Goal: Navigation & Orientation: Understand site structure

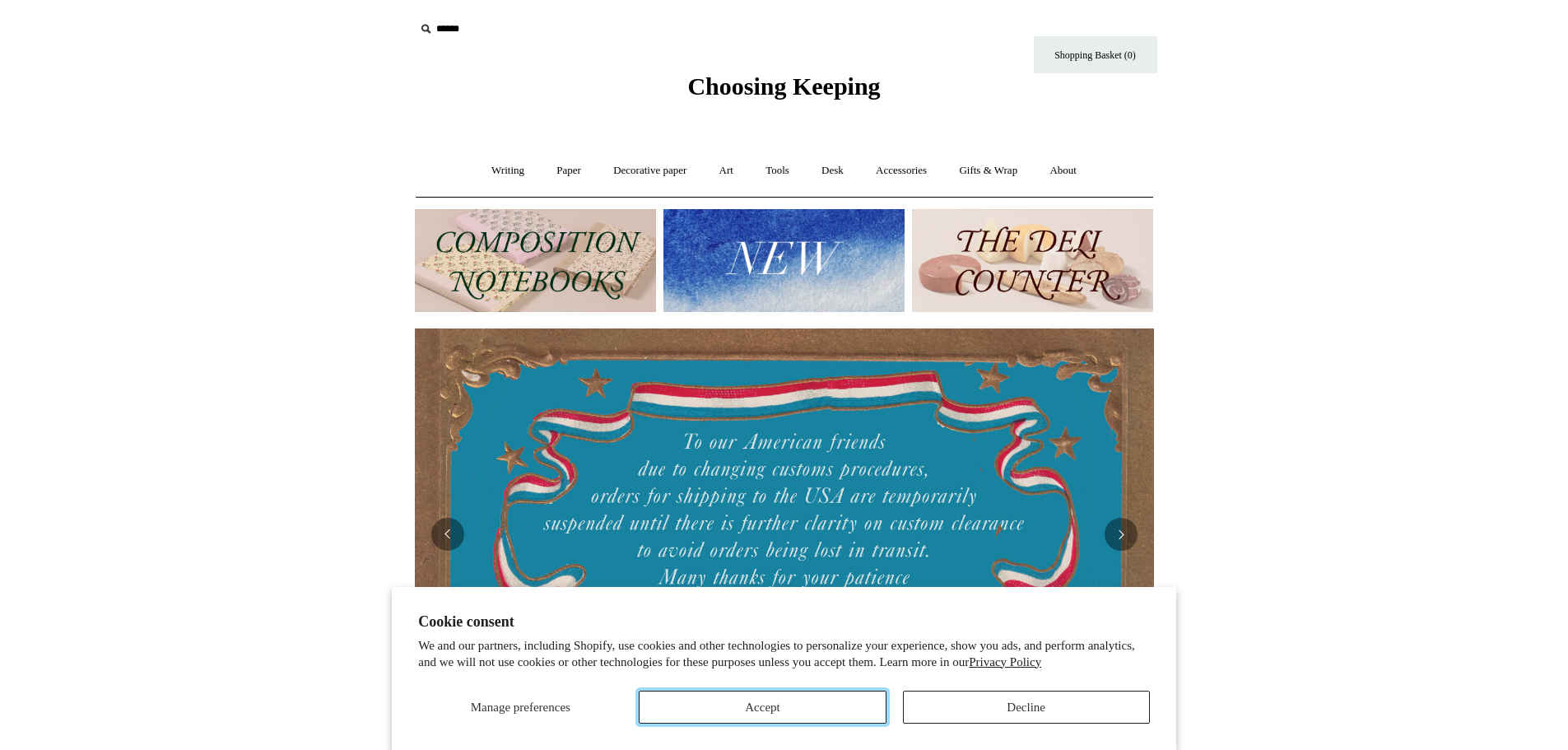
click at [813, 709] on button "Accept" at bounding box center [762, 708] width 247 height 33
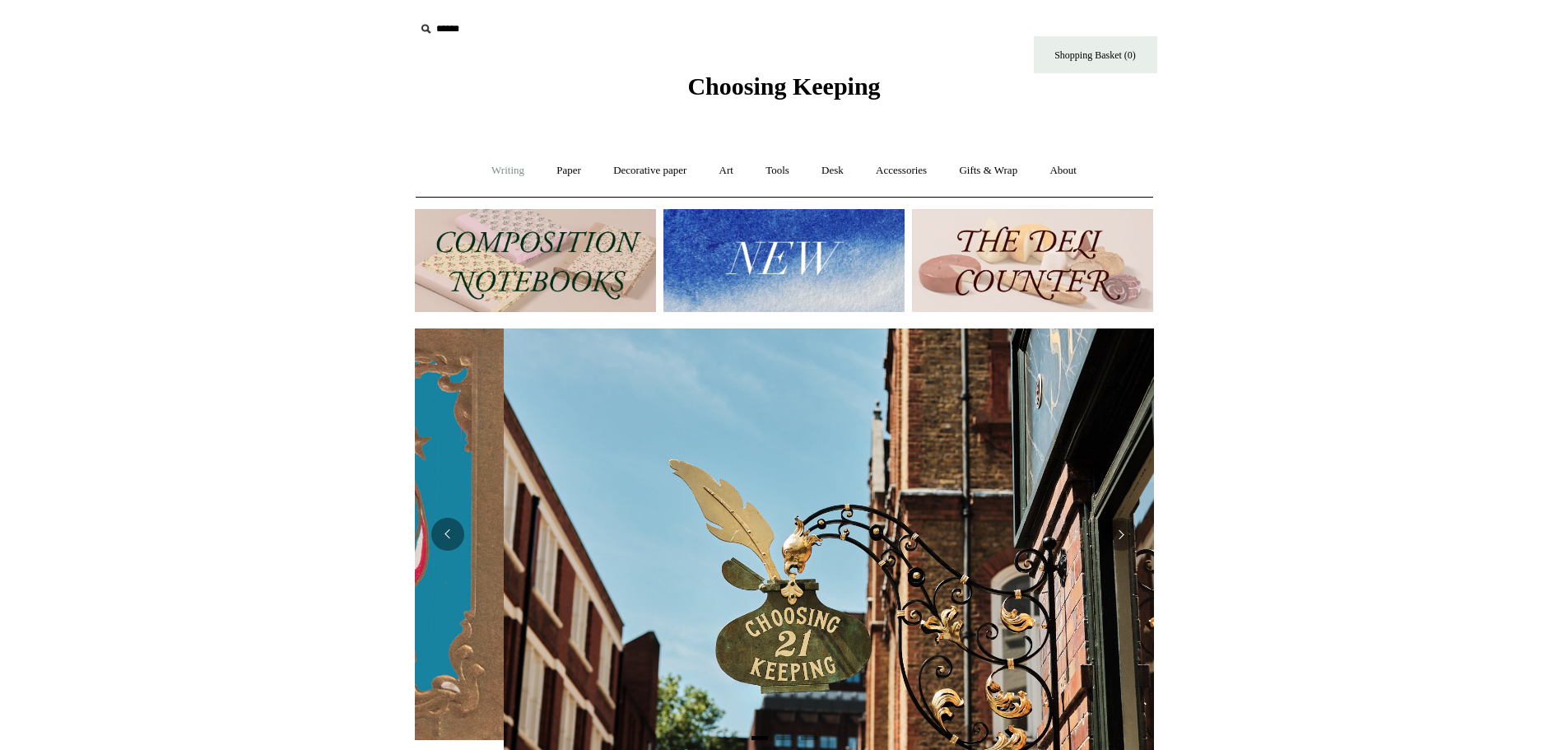
click at [493, 173] on link "Writing +" at bounding box center [507, 171] width 62 height 44
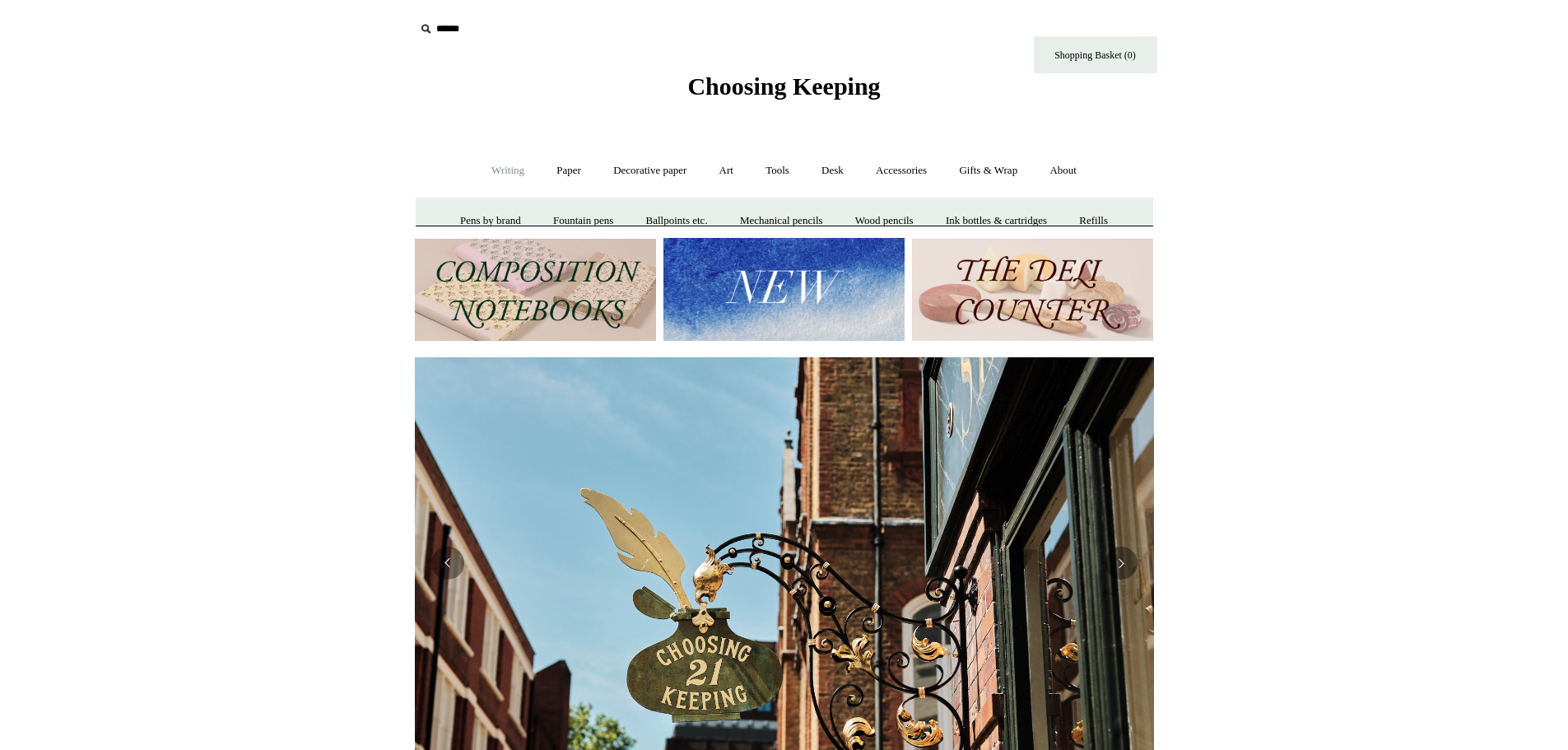
scroll to position [0, 739]
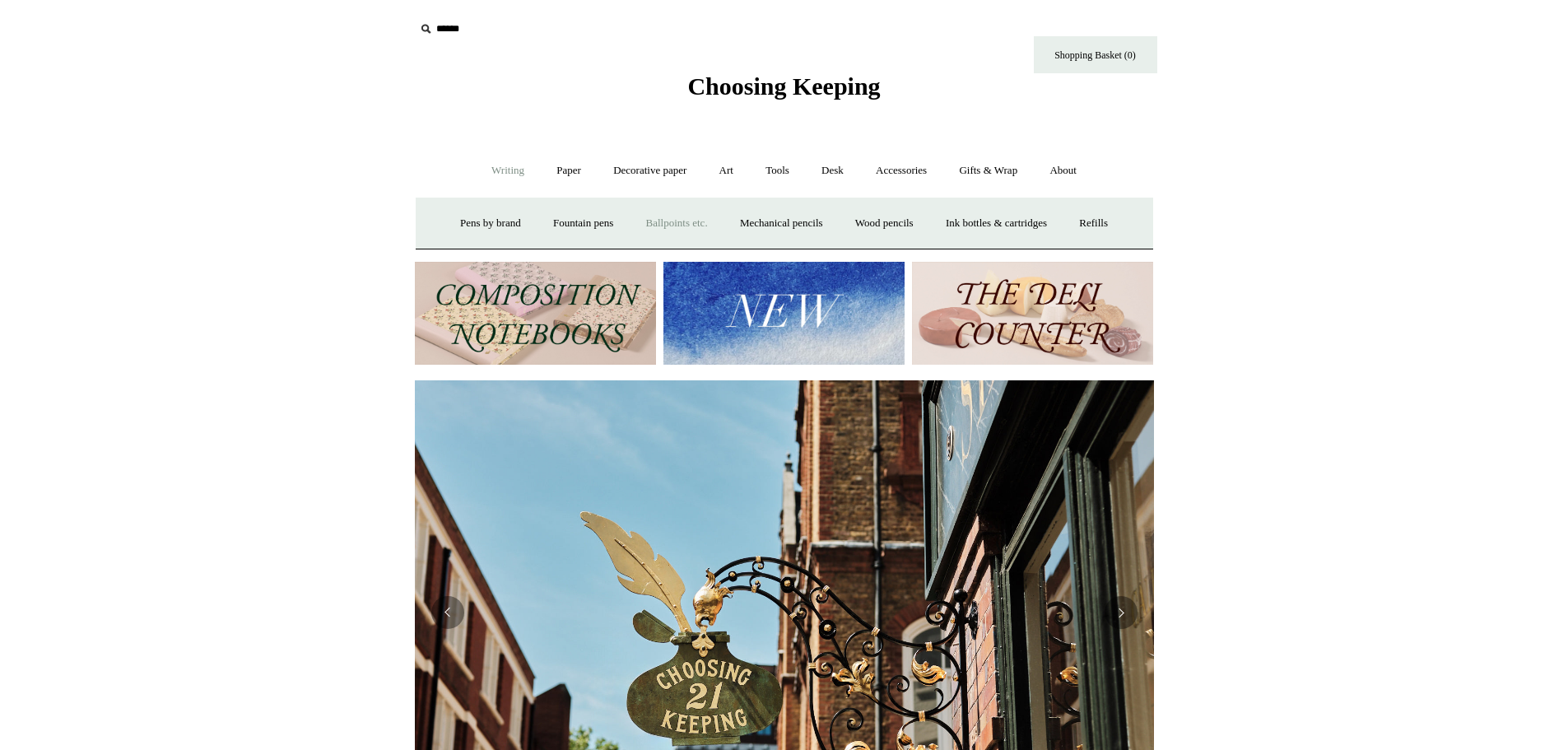
click at [670, 218] on link "Ballpoints etc. +" at bounding box center [677, 223] width 91 height 44
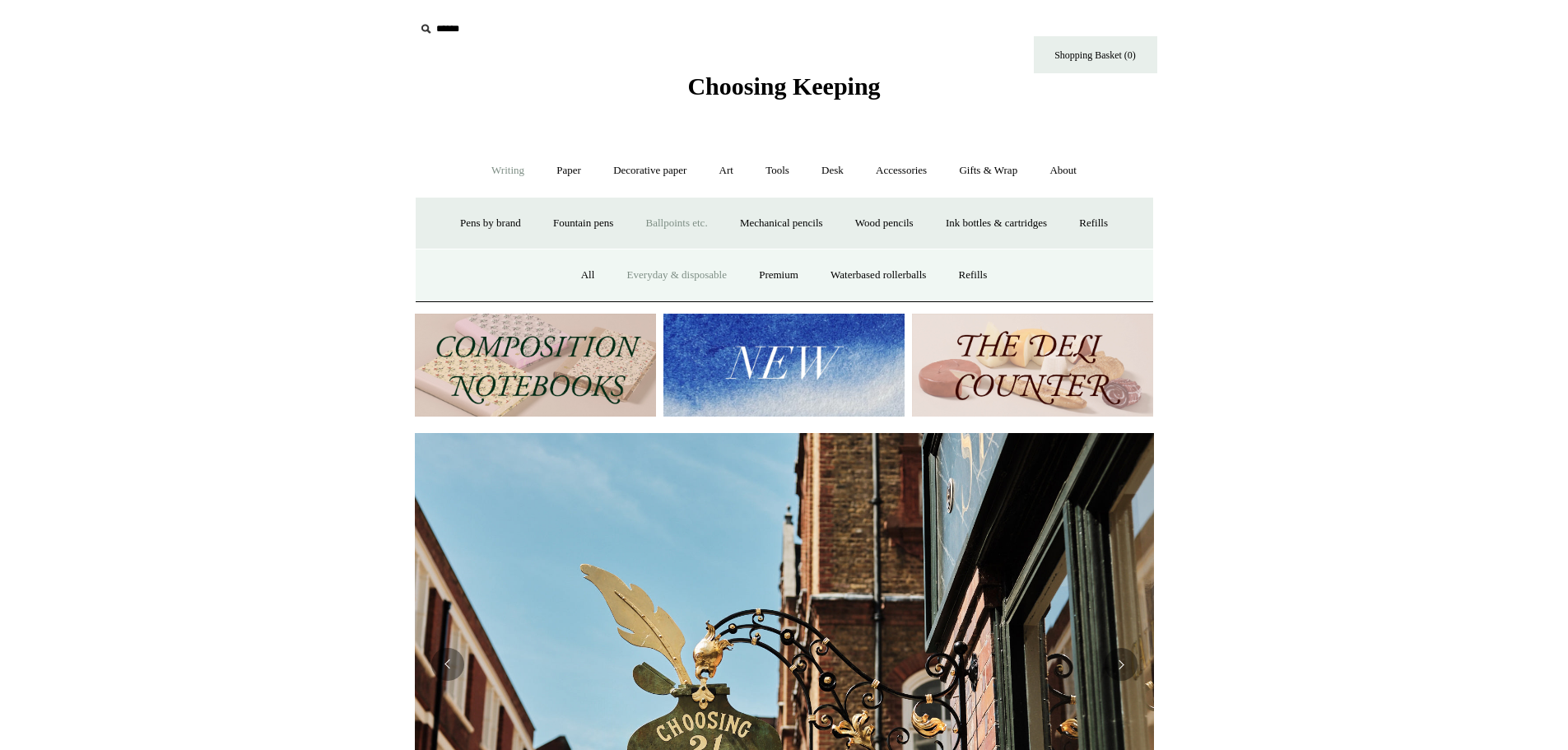
click at [669, 278] on link "Everyday & disposable" at bounding box center [677, 275] width 129 height 44
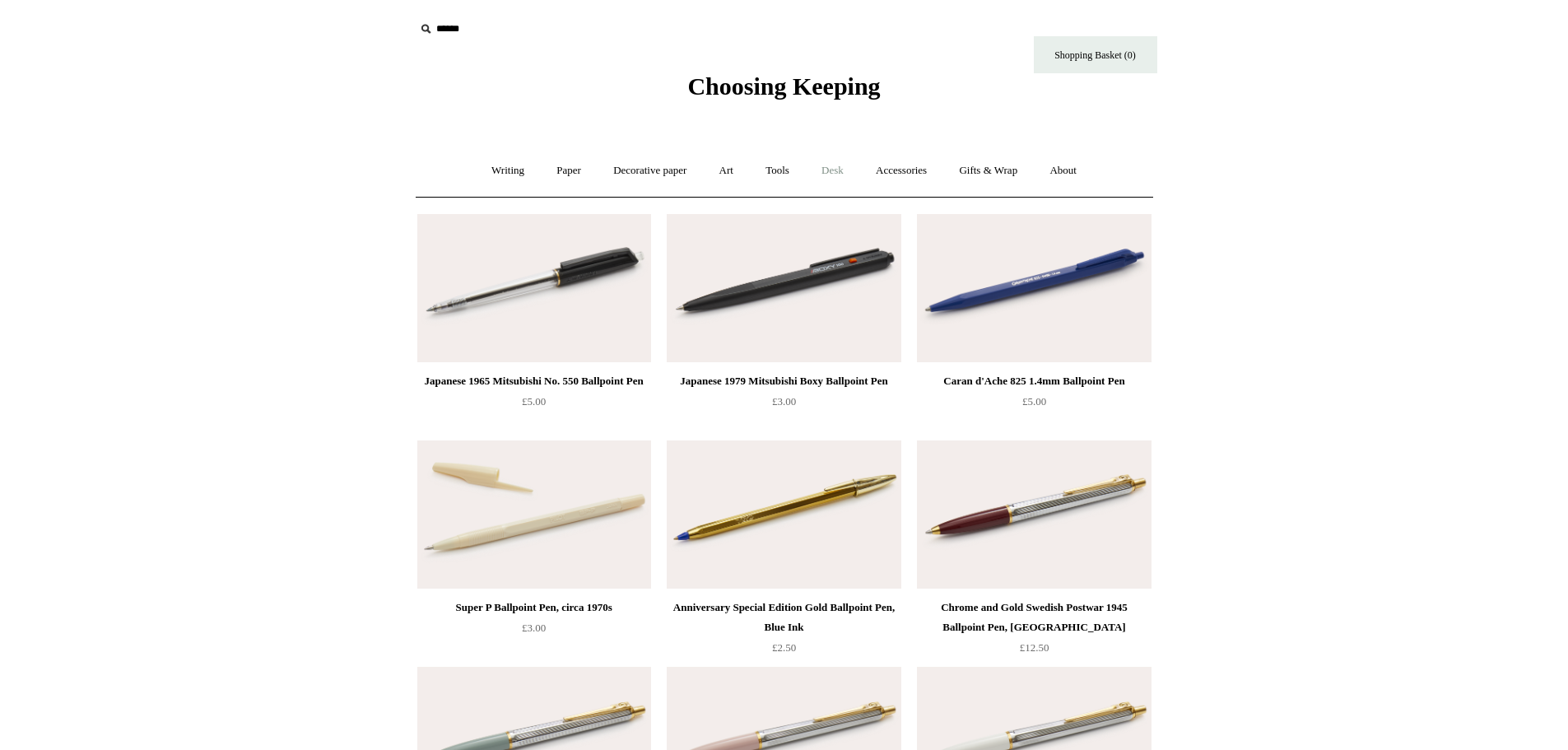
click at [826, 167] on link "Desk +" at bounding box center [833, 171] width 52 height 44
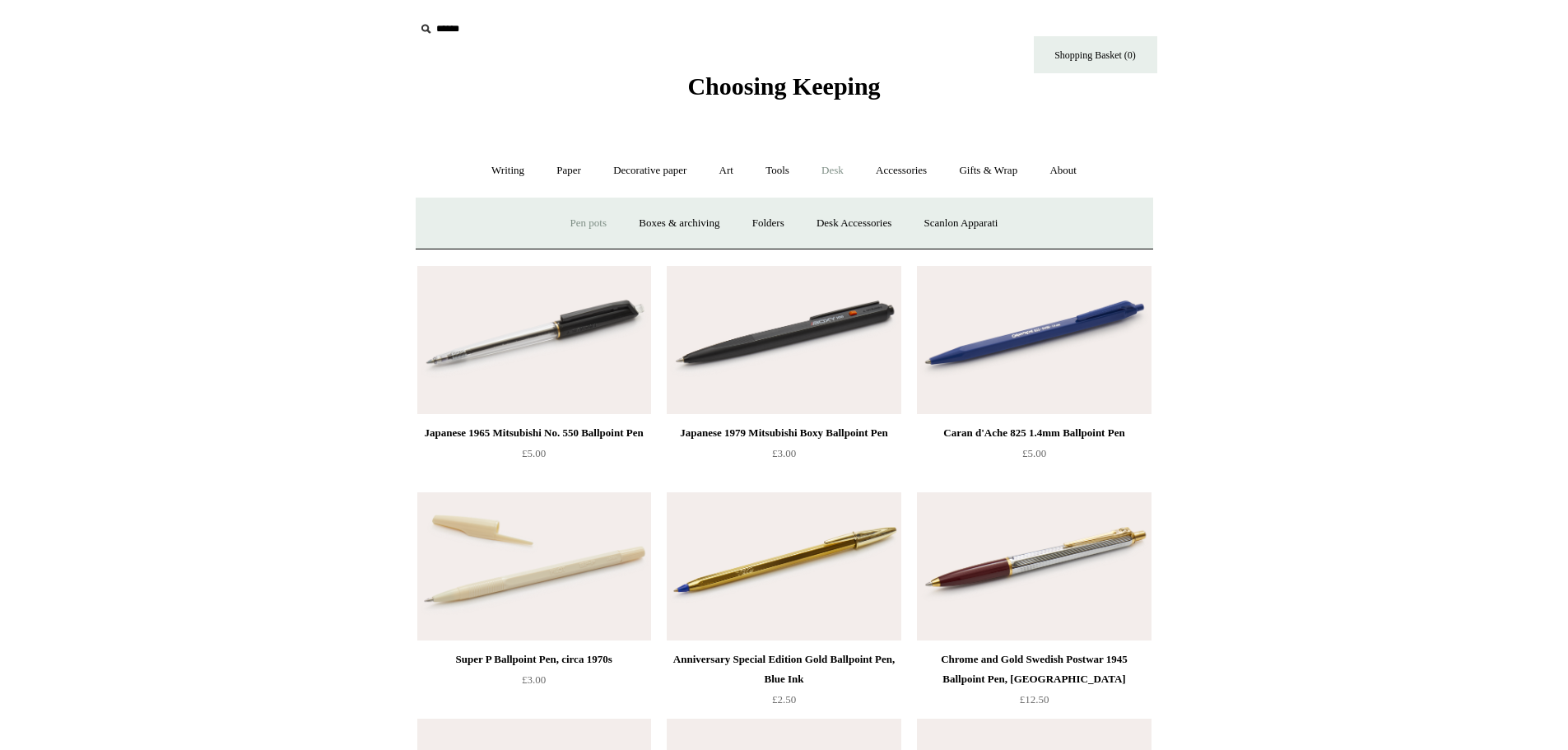
click at [590, 224] on link "Pen pots" at bounding box center [588, 223] width 66 height 44
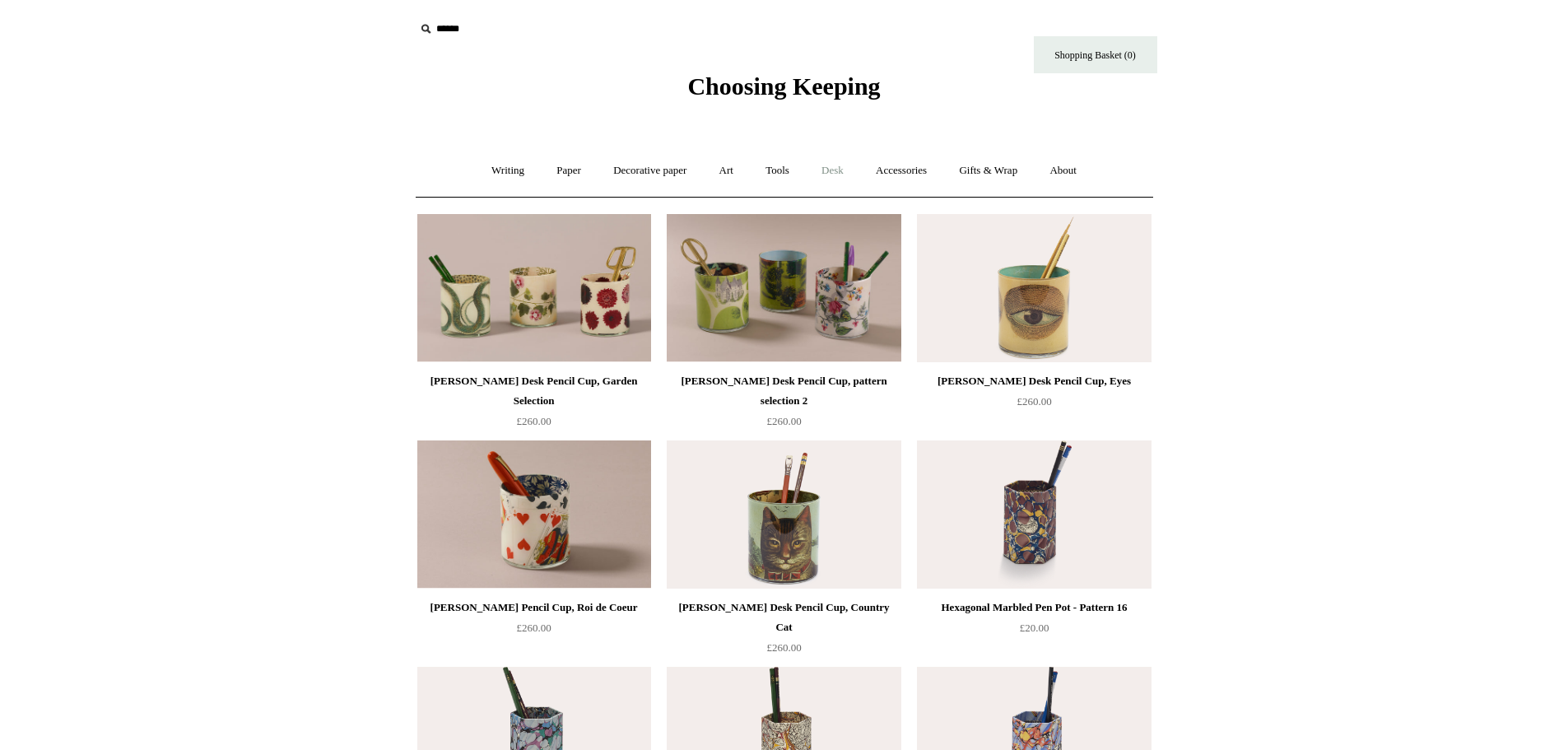
click at [857, 170] on link "Desk +" at bounding box center [833, 171] width 52 height 44
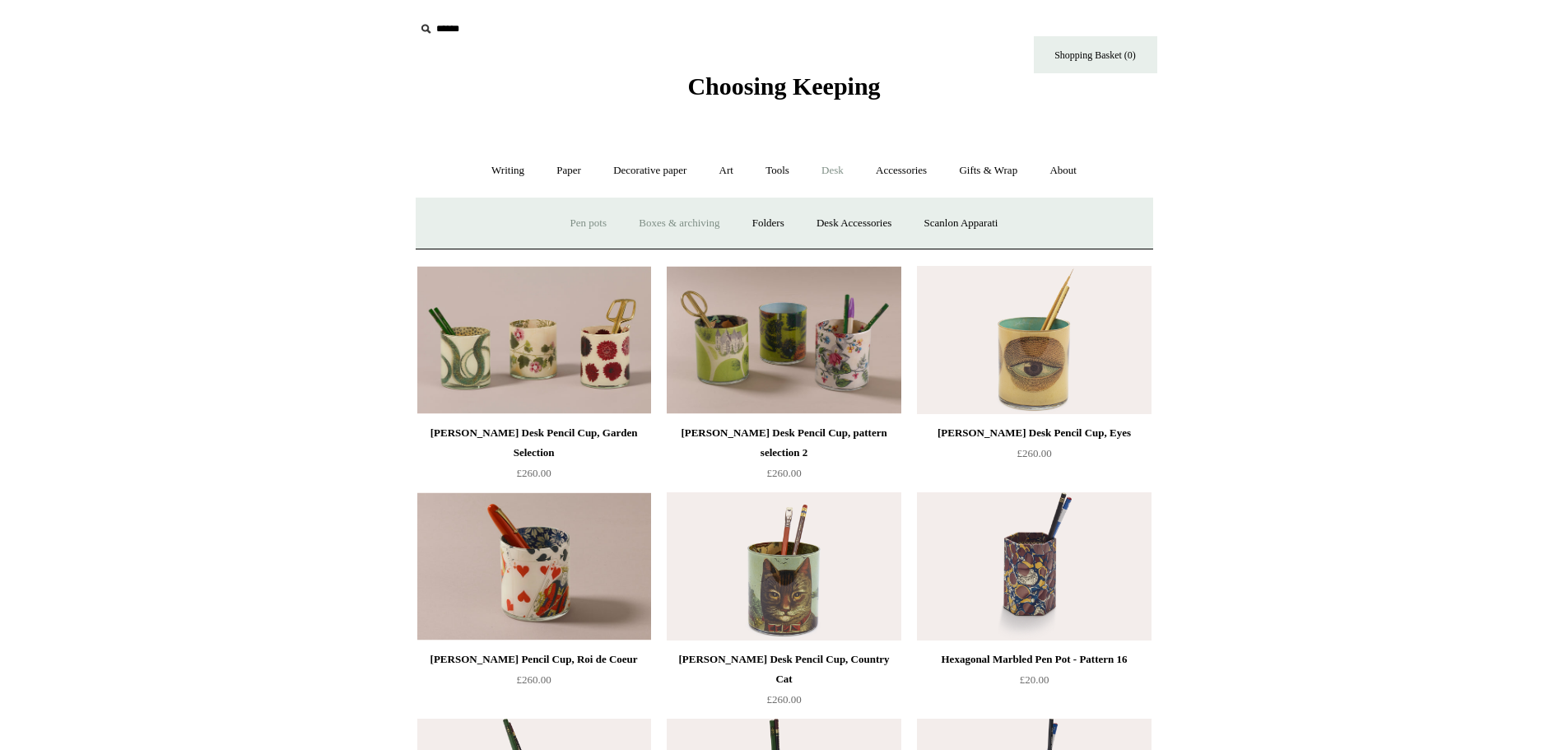
click at [671, 224] on link "Boxes & archiving" at bounding box center [678, 223] width 110 height 44
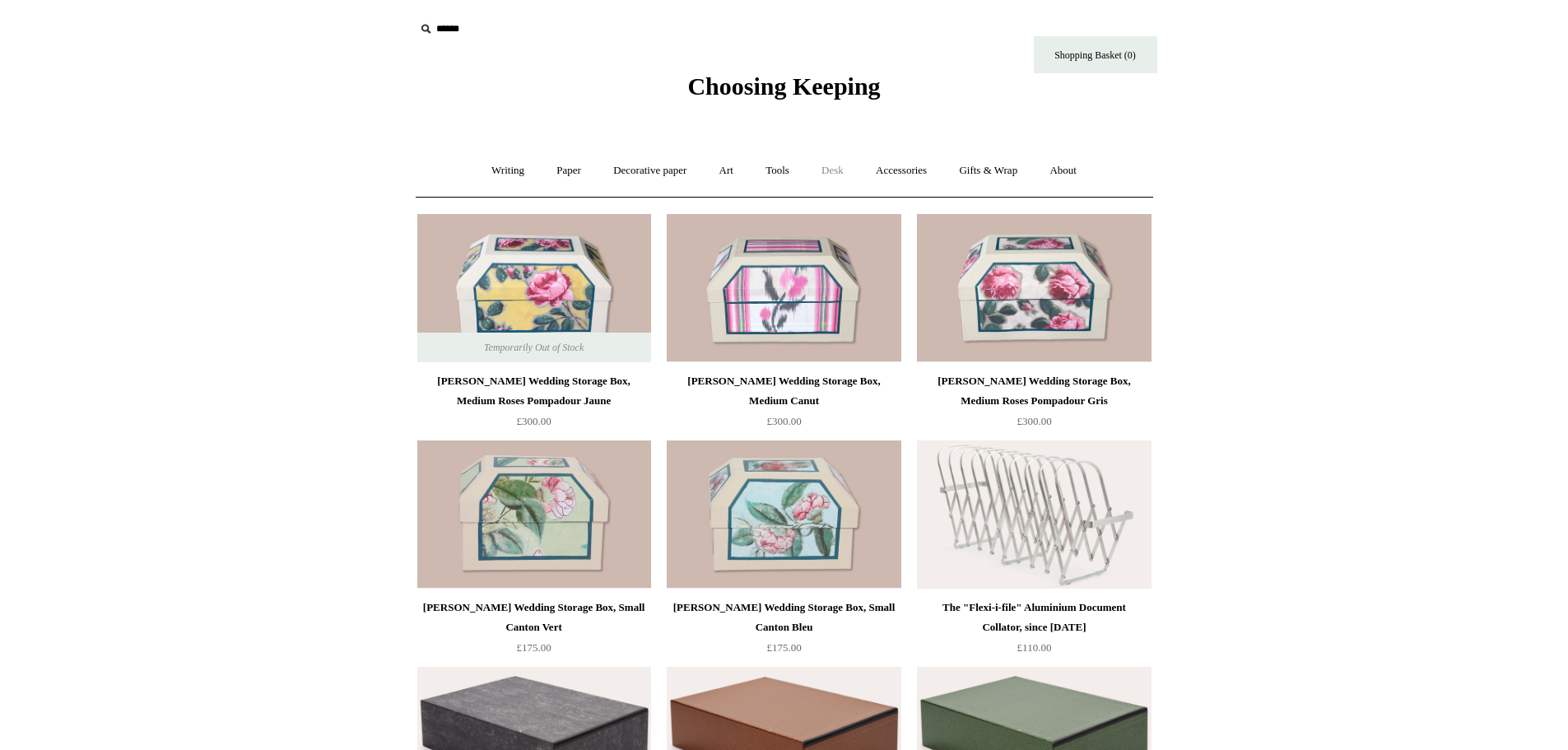
click at [822, 167] on link "Desk +" at bounding box center [833, 171] width 52 height 44
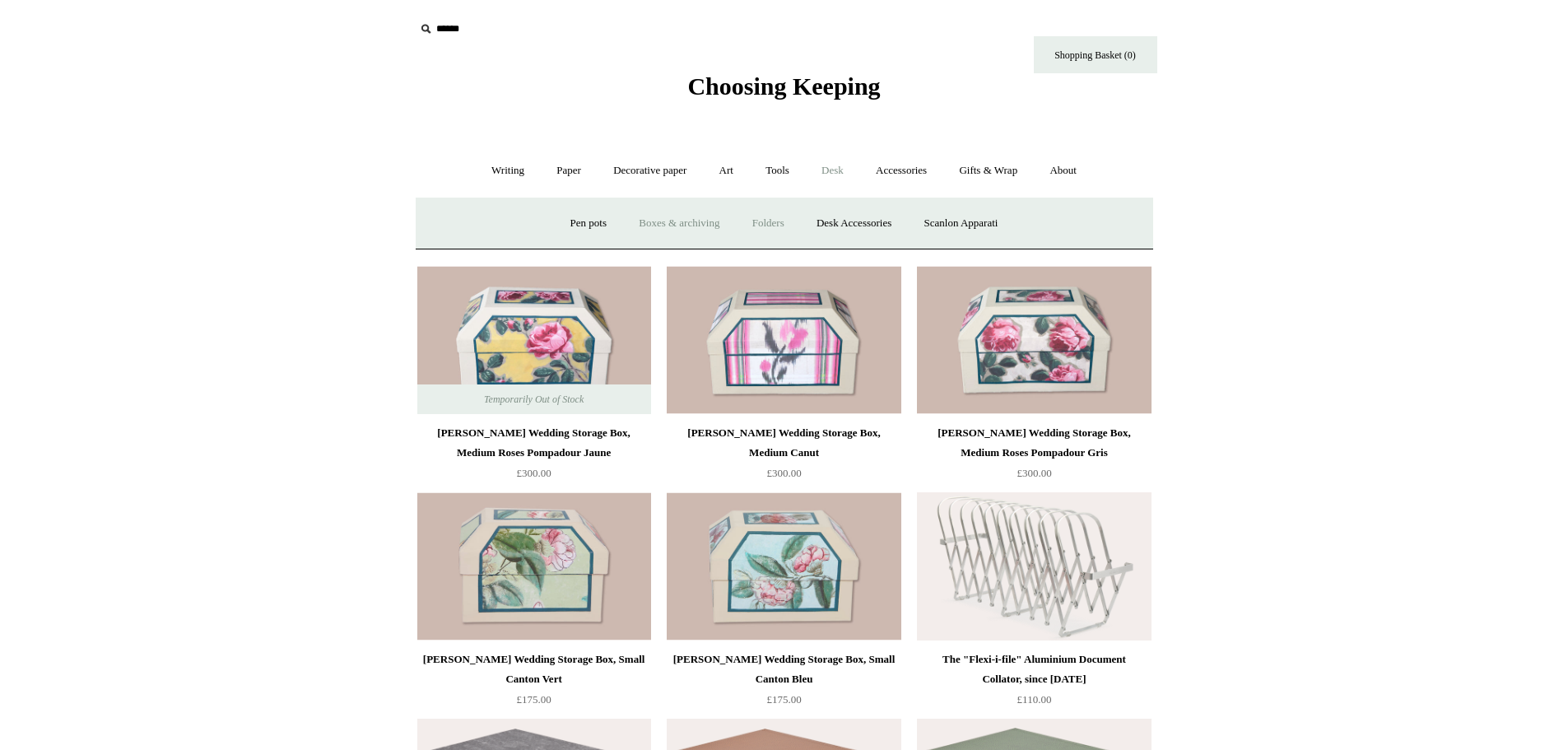
click at [760, 218] on link "Folders" at bounding box center [768, 223] width 61 height 44
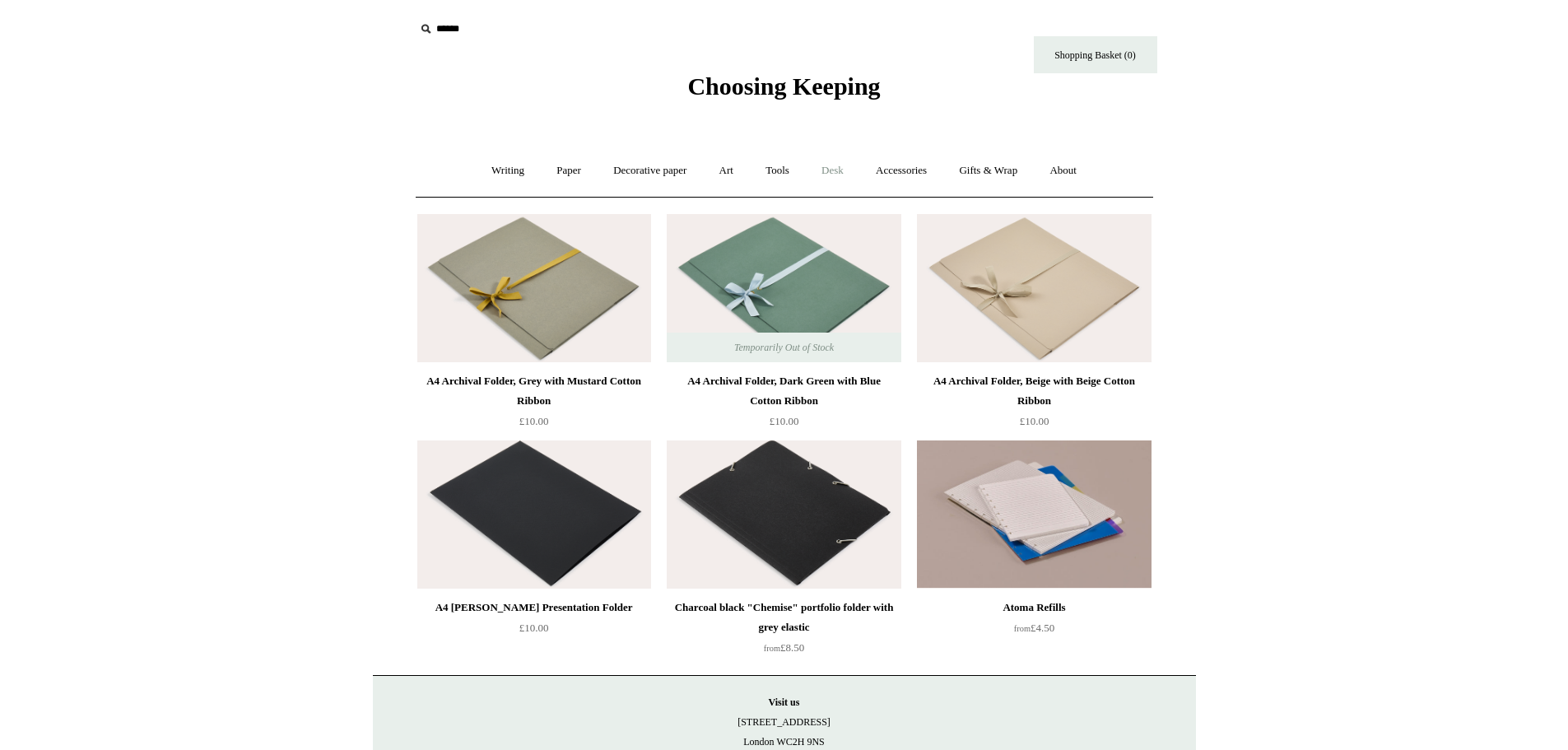
click at [842, 169] on link "Desk +" at bounding box center [833, 171] width 52 height 44
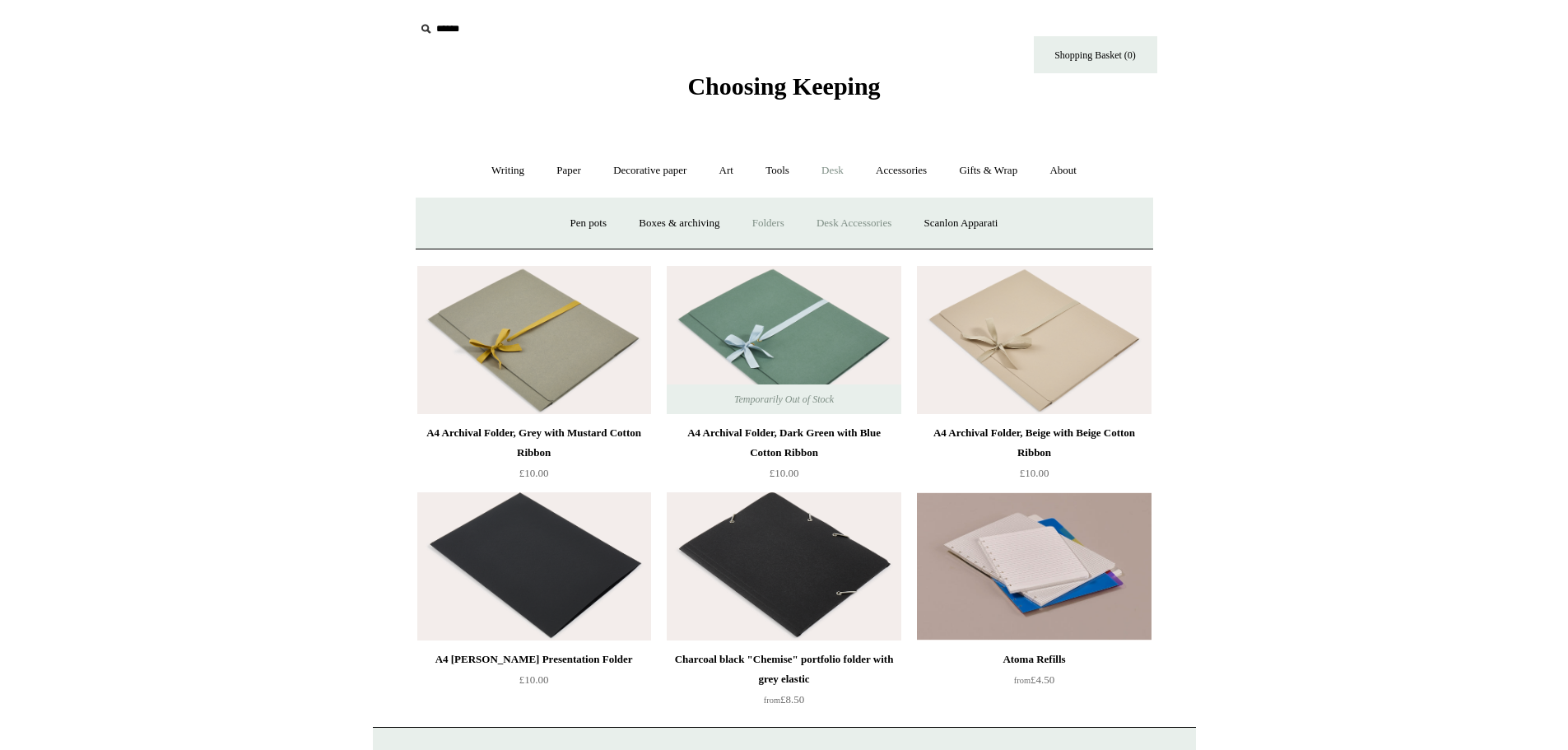
click at [847, 219] on link "Desk Accessories" at bounding box center [854, 223] width 104 height 44
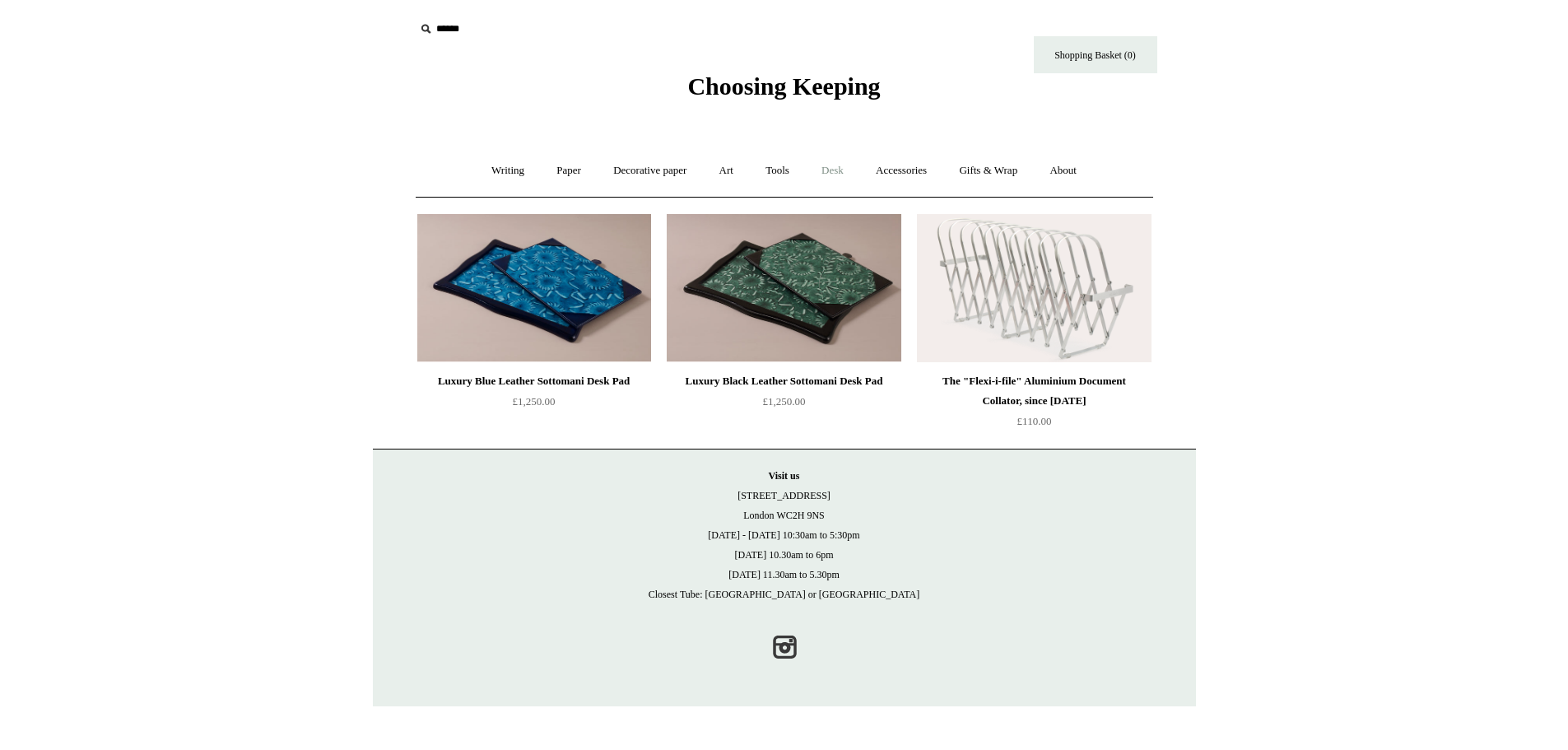
click at [839, 174] on link "Desk +" at bounding box center [833, 171] width 52 height 44
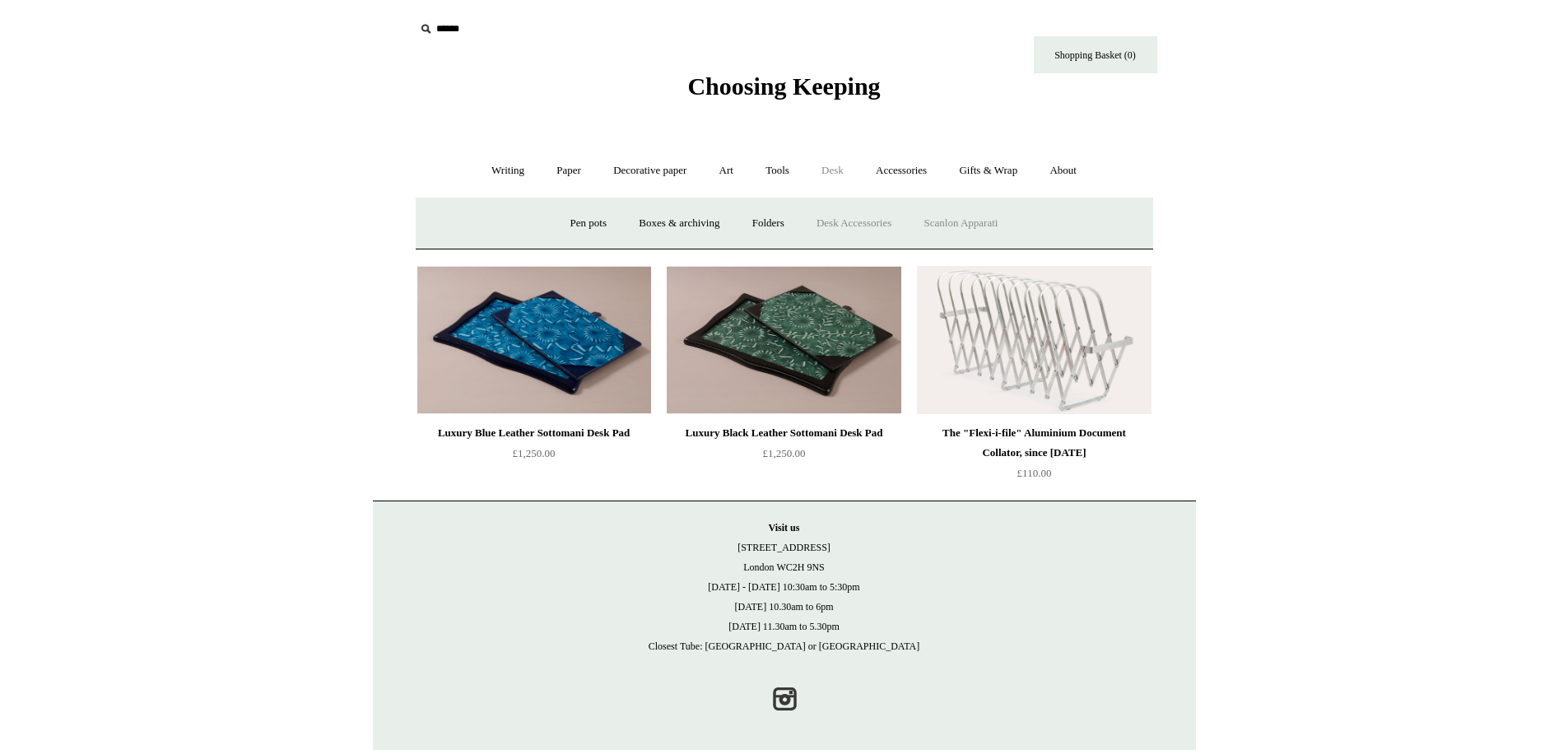
click at [971, 225] on link "Scanlon Apparati" at bounding box center [961, 223] width 104 height 44
